Goal: Navigation & Orientation: Understand site structure

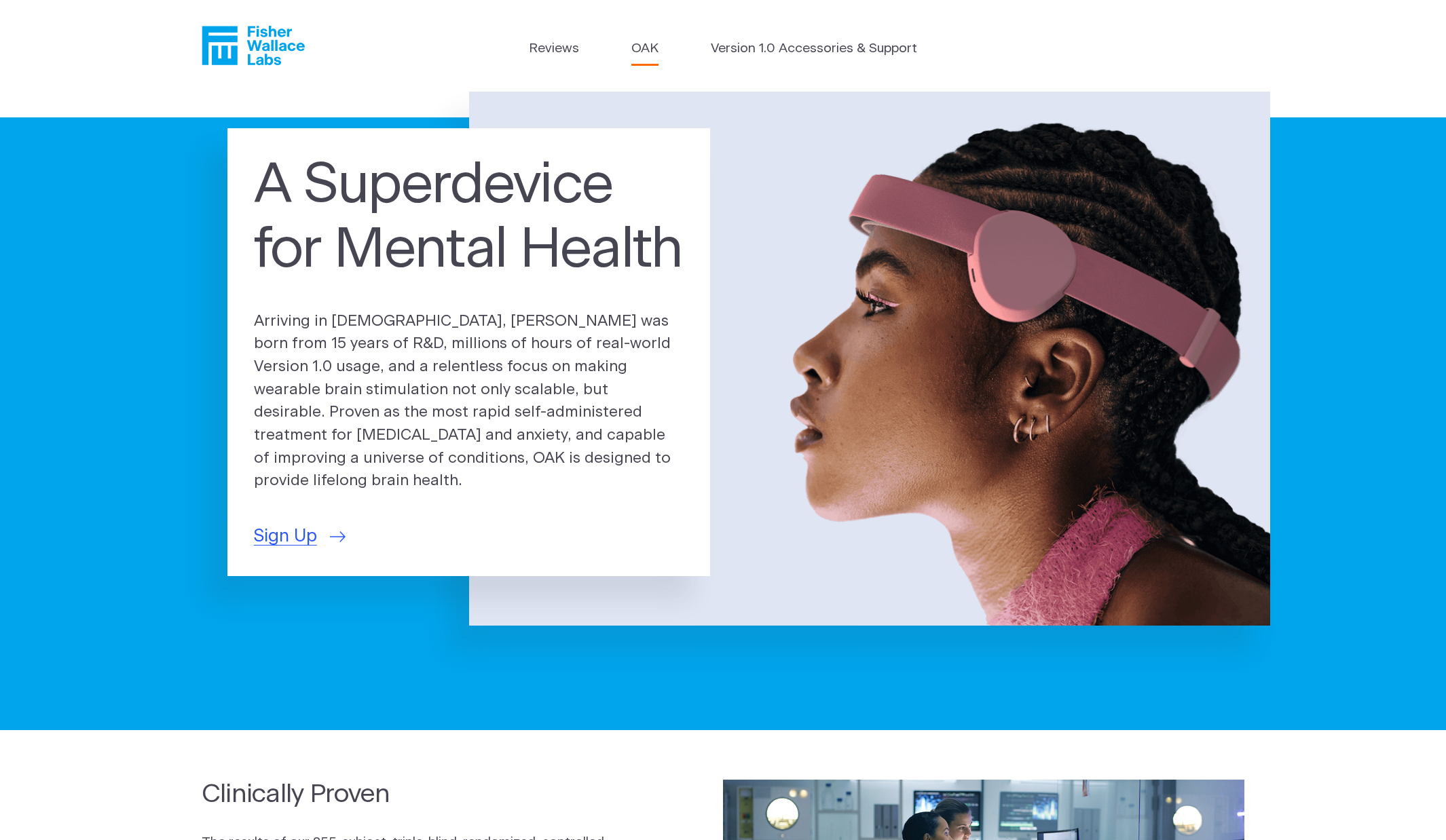
click at [642, 47] on link "OAK" at bounding box center [644, 50] width 27 height 20
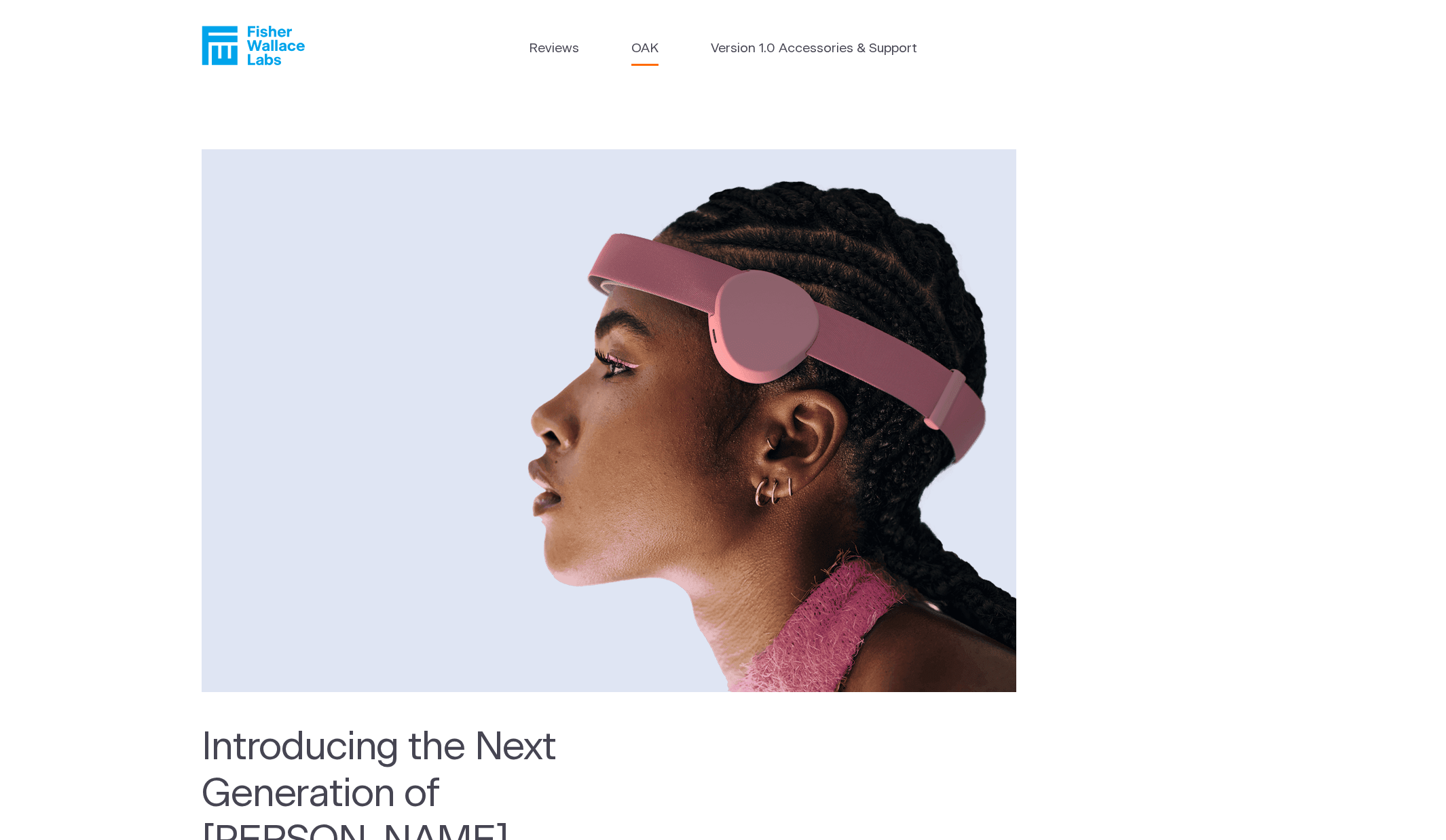
click at [260, 44] on icon "Fisher Wallace" at bounding box center [259, 46] width 93 height 40
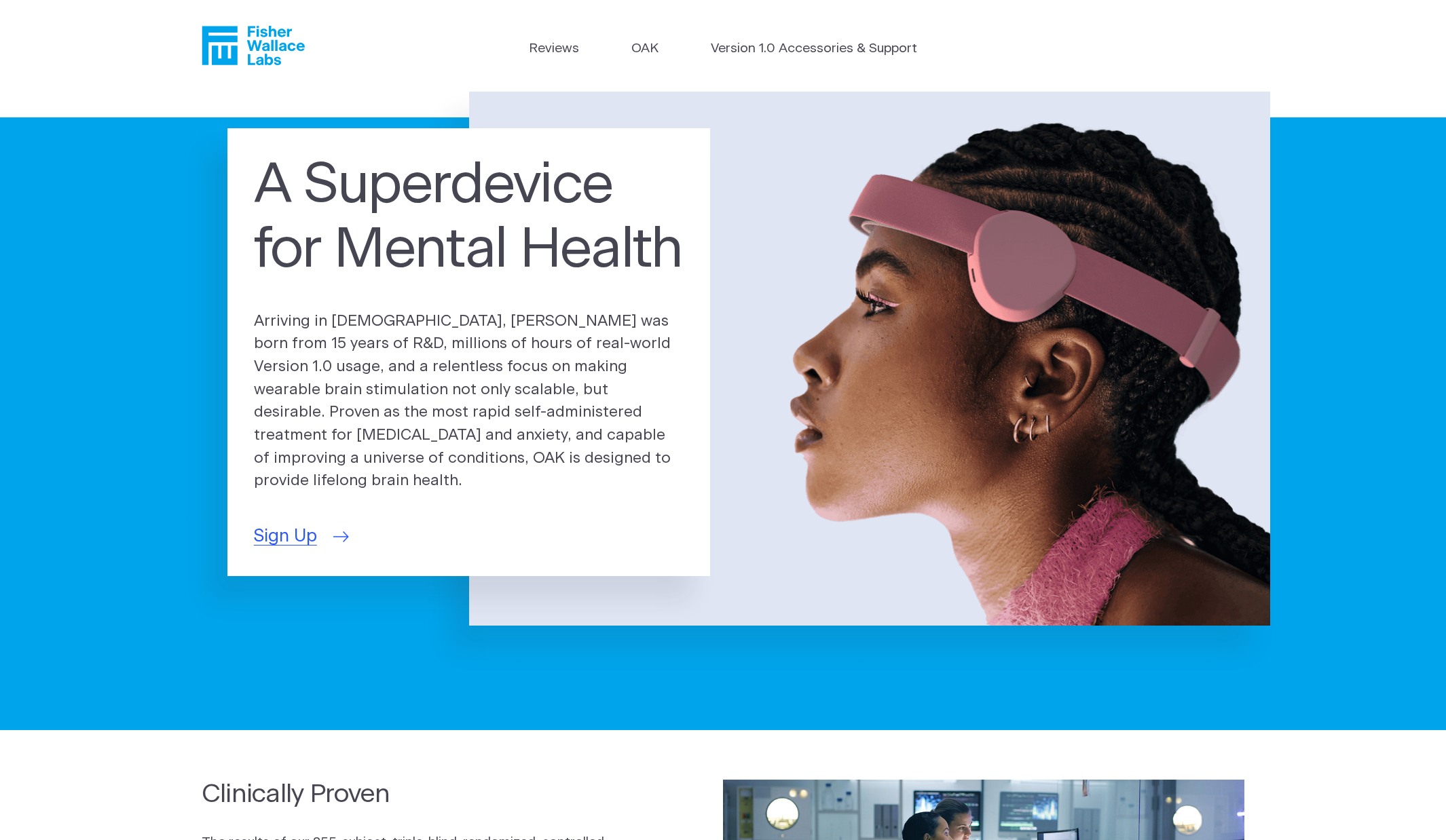
click at [275, 527] on span "Sign Up" at bounding box center [285, 536] width 64 height 27
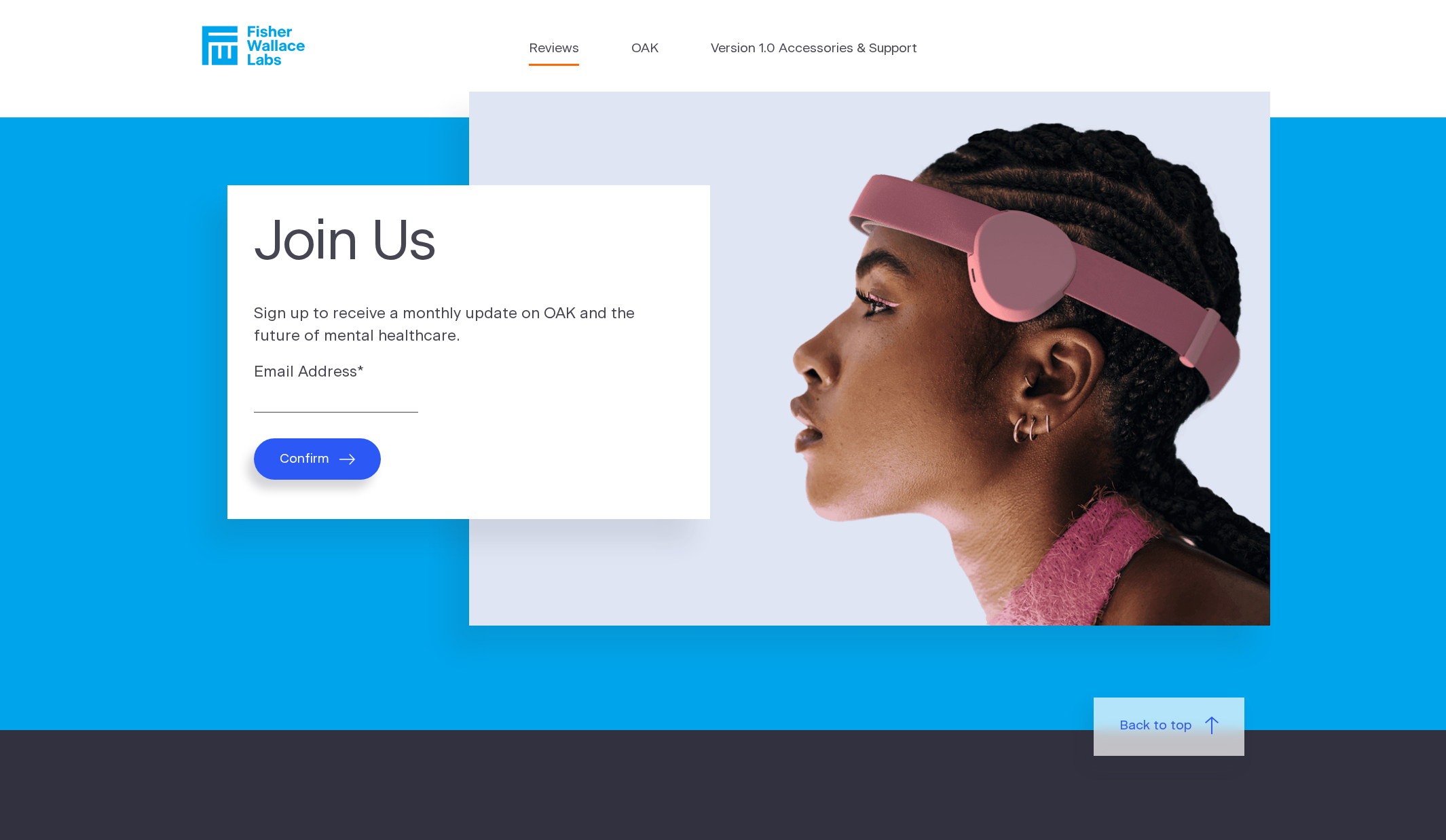
click at [535, 42] on link "Reviews" at bounding box center [554, 50] width 51 height 20
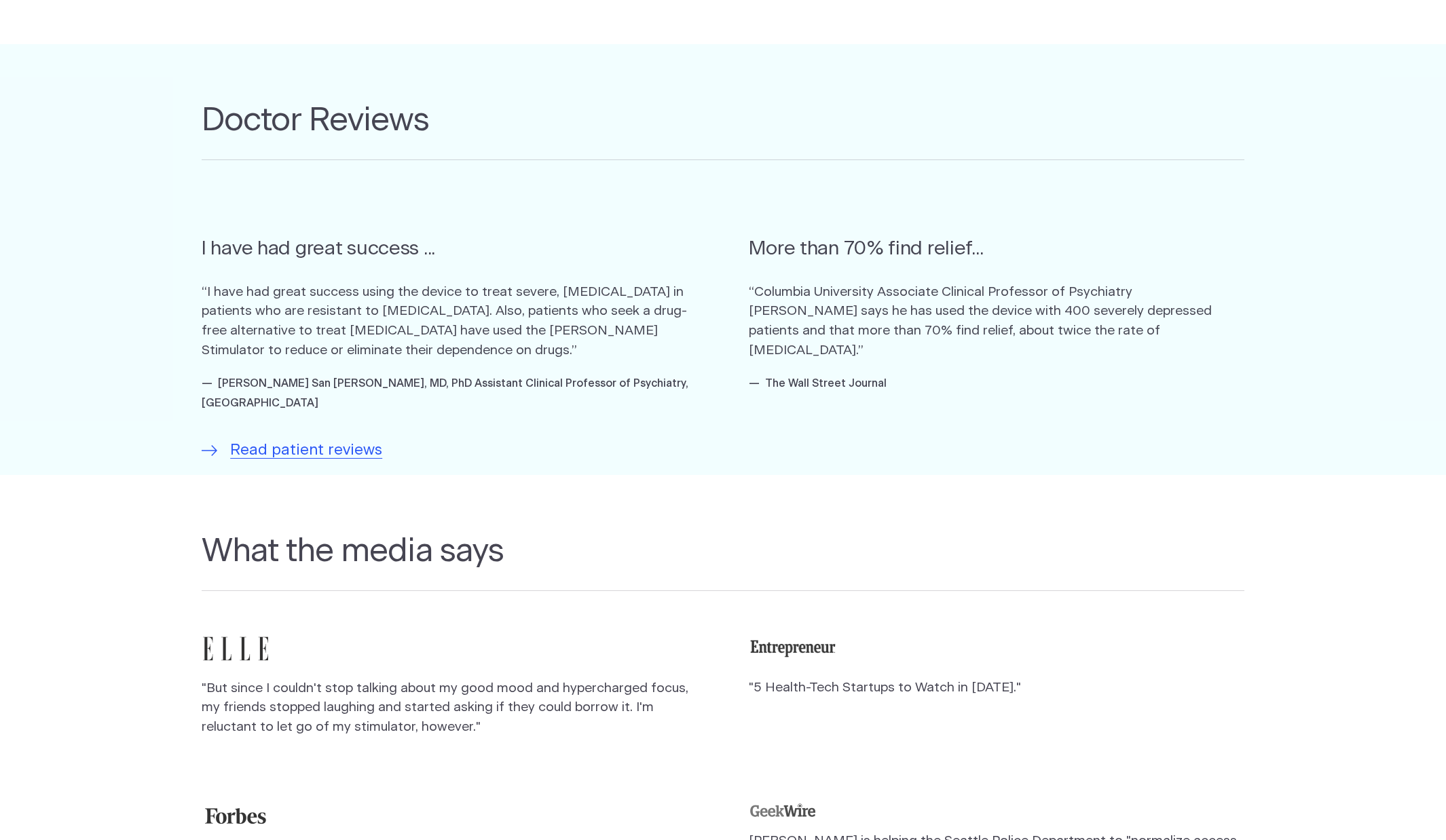
scroll to position [1677, 0]
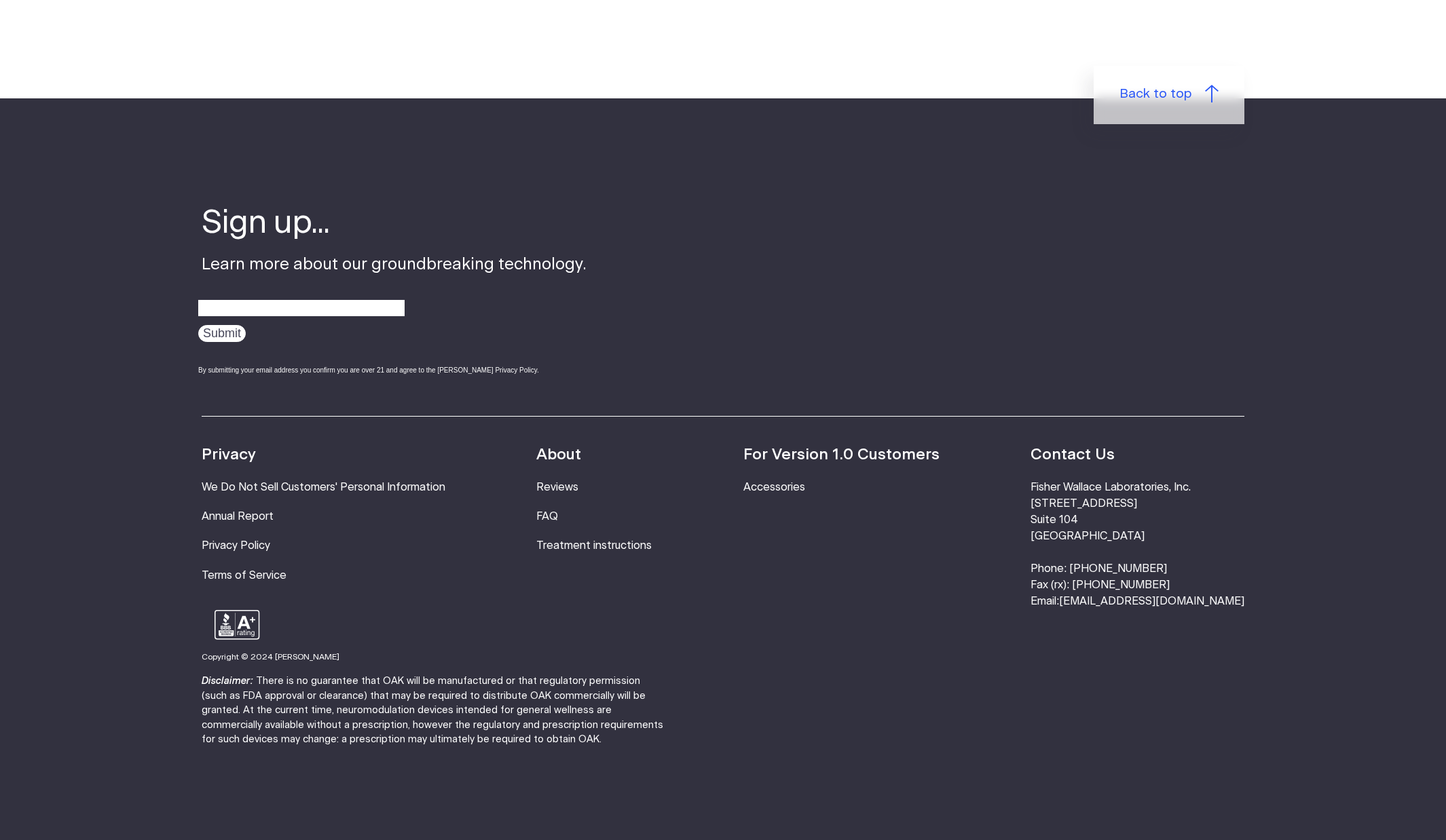
click at [594, 541] on link "Treatment instructions" at bounding box center [594, 546] width 115 height 11
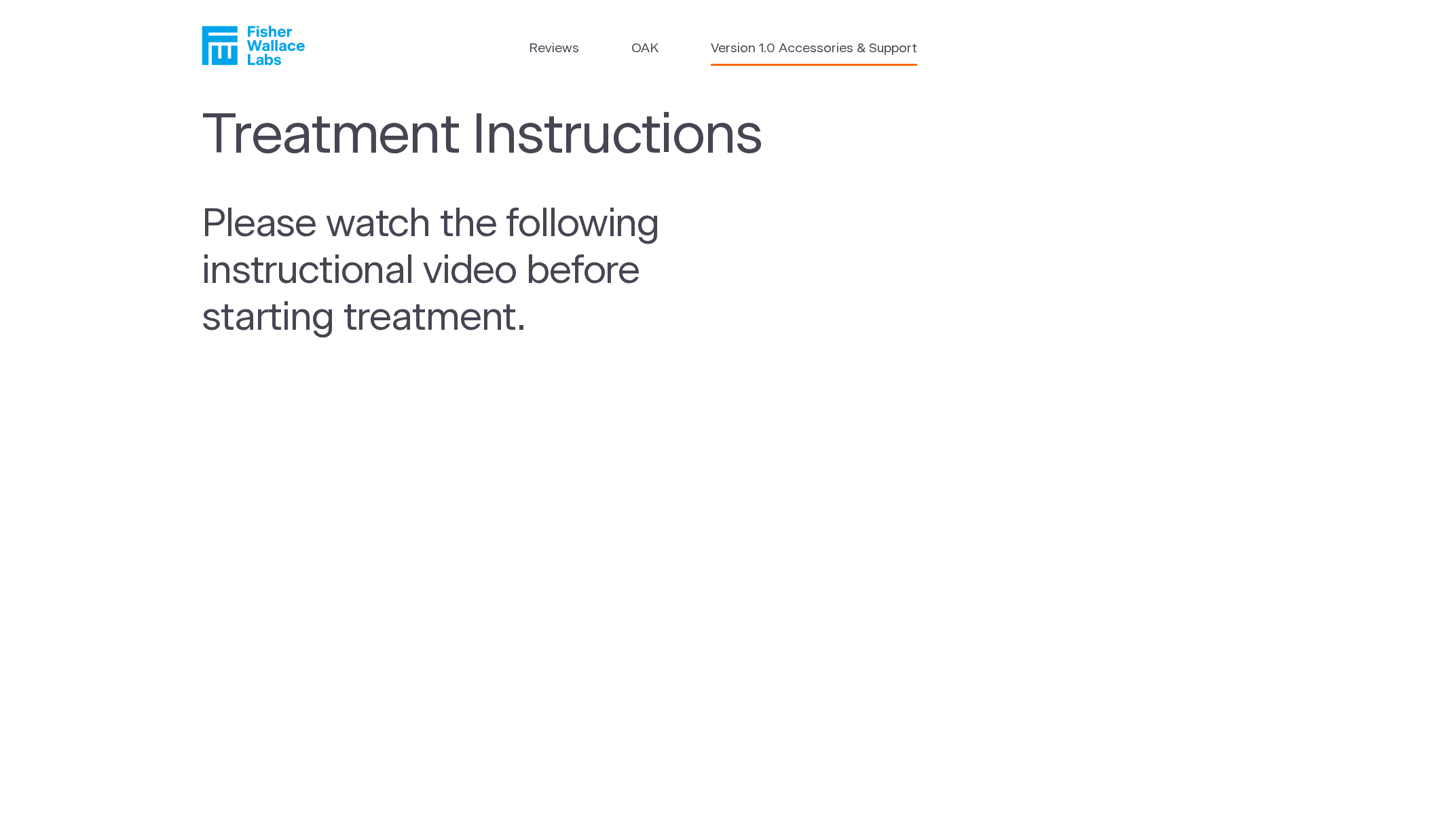
click at [735, 44] on link "Version 1.0 Accessories & Support" at bounding box center [814, 50] width 207 height 20
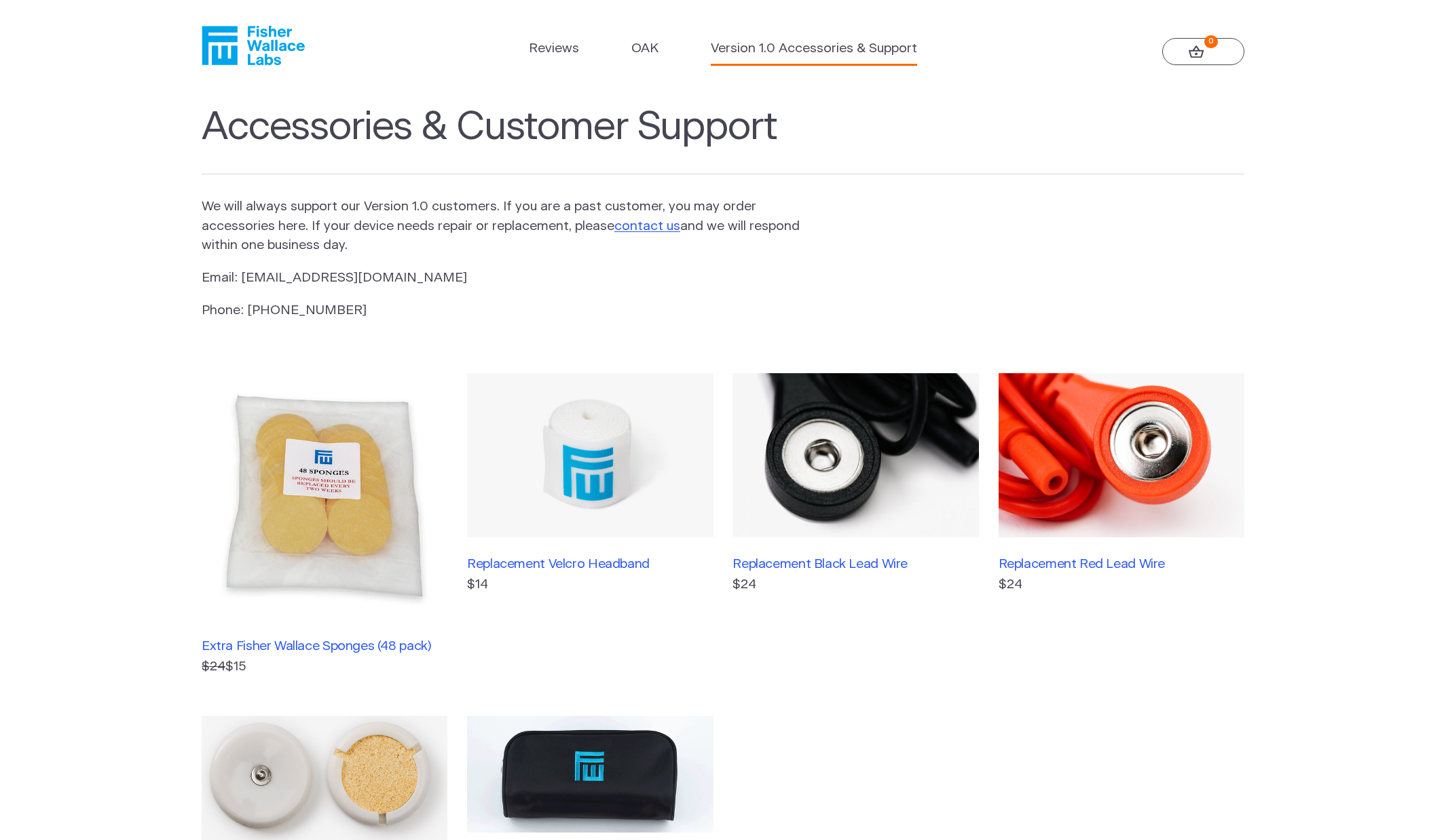
scroll to position [1, 0]
